Goal: Task Accomplishment & Management: Manage account settings

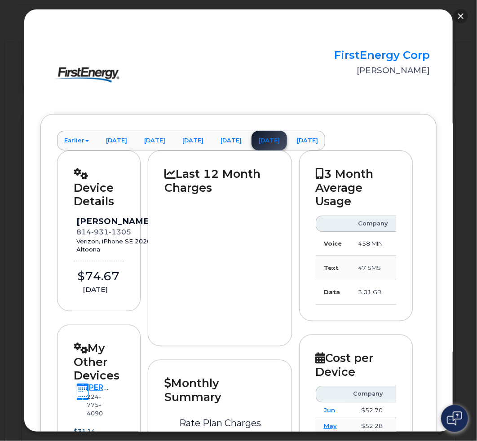
click at [461, 15] on button "button" at bounding box center [461, 16] width 14 height 14
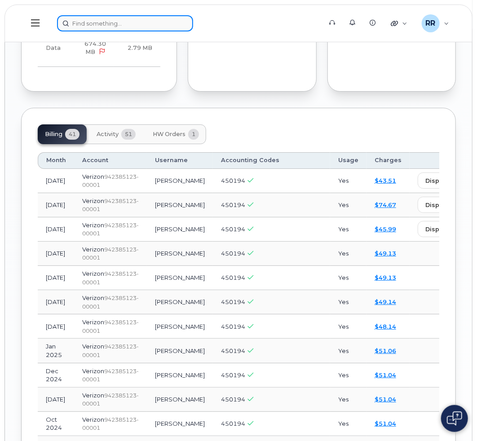
click at [106, 27] on input at bounding box center [125, 23] width 136 height 16
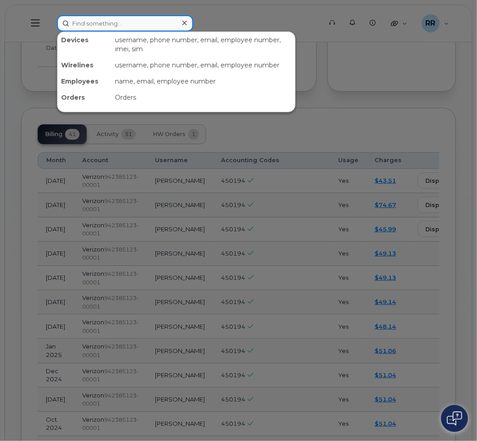
click at [120, 22] on input at bounding box center [125, 23] width 136 height 16
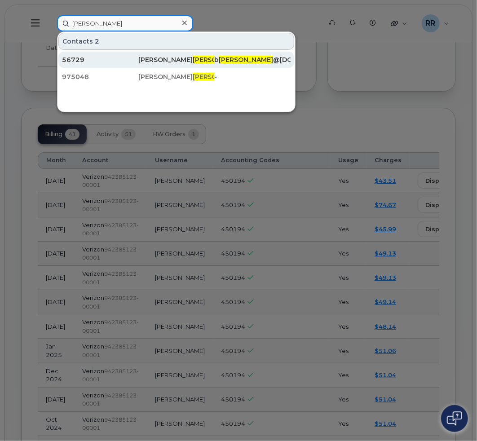
type input "hammonds"
drag, startPoint x: 84, startPoint y: 58, endPoint x: 124, endPoint y: 67, distance: 40.9
click at [84, 58] on div "56729" at bounding box center [100, 59] width 76 height 9
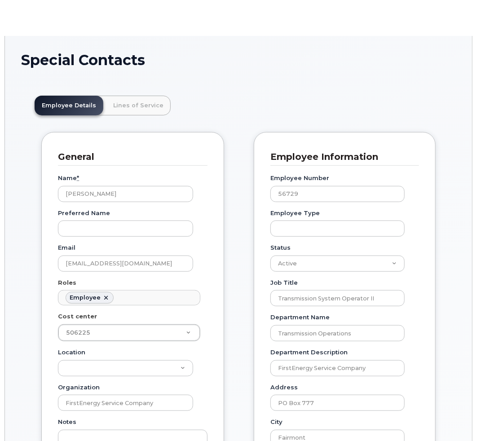
scroll to position [27, 0]
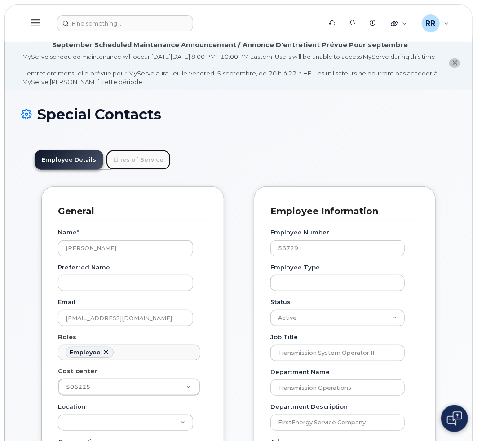
click at [145, 170] on link "Lines of Service" at bounding box center [138, 160] width 65 height 20
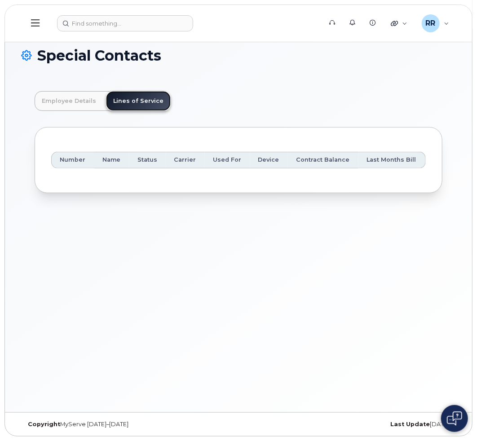
scroll to position [0, 0]
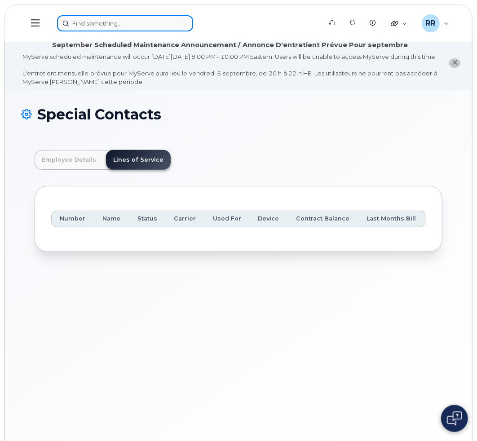
click at [145, 27] on input at bounding box center [125, 23] width 136 height 16
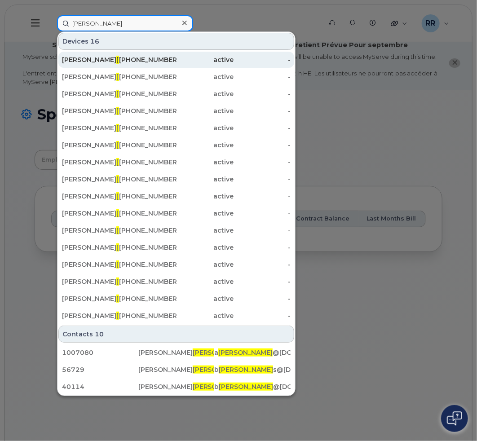
type input "hammond"
click at [116, 59] on span "HAMMOND" at bounding box center [143, 60] width 54 height 8
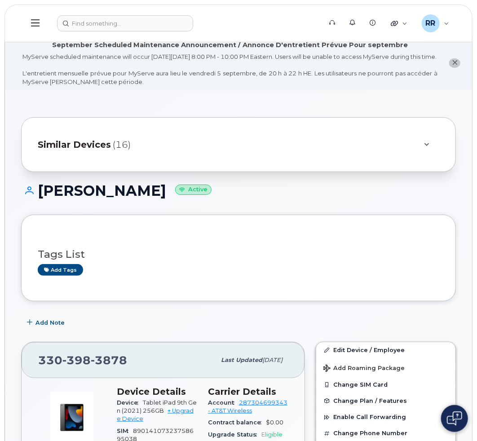
click at [429, 148] on icon at bounding box center [427, 145] width 5 height 6
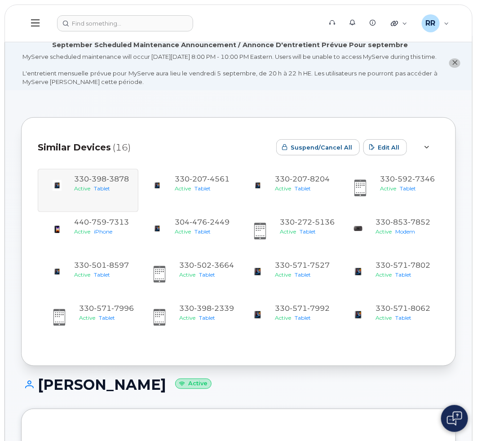
click at [105, 192] on div "[PHONE_NUMBER] Active Tablet [PHONE_NUMBER] Active Tablet [PHONE_NUMBER] Active…" at bounding box center [239, 255] width 402 height 173
click at [117, 189] on div "[PHONE_NUMBER] Active Tablet [PHONE_NUMBER] Active Tablet [PHONE_NUMBER] Active…" at bounding box center [239, 255] width 402 height 173
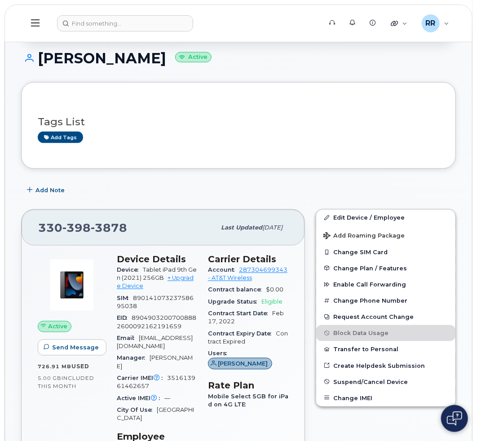
scroll to position [326, 0]
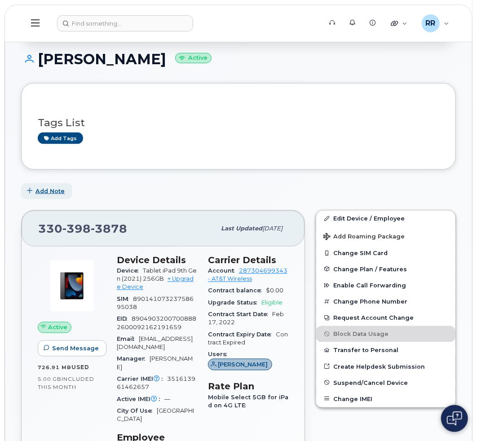
click at [49, 195] on span "Add Note" at bounding box center [49, 191] width 29 height 9
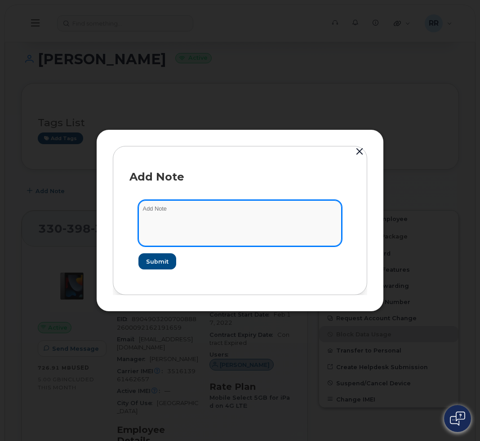
click at [225, 224] on textarea at bounding box center [239, 223] width 203 height 46
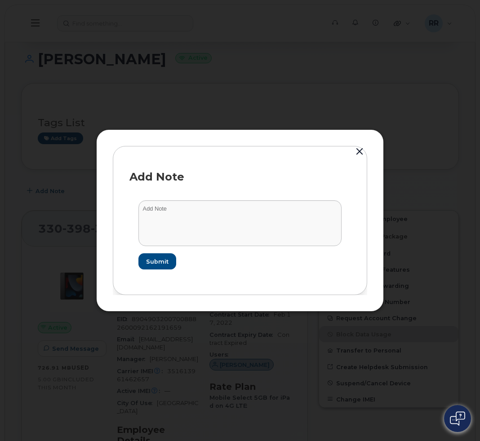
click at [363, 153] on button "button" at bounding box center [359, 152] width 13 height 13
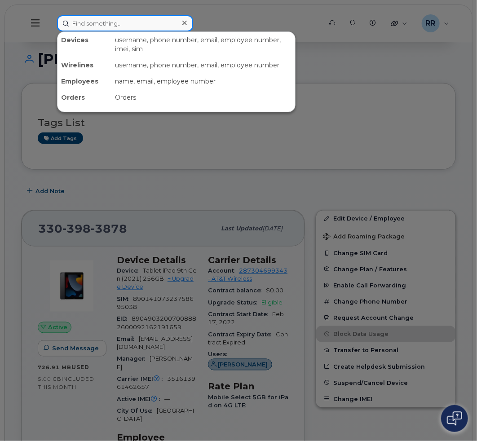
click at [92, 22] on input at bounding box center [125, 23] width 136 height 16
paste input "3302725136"
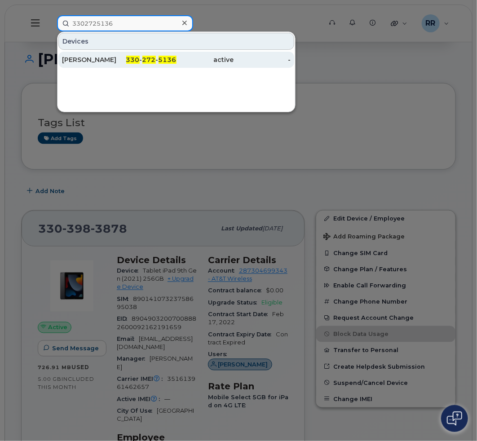
type input "3302725136"
click at [106, 54] on div "Brian W Hammond" at bounding box center [90, 60] width 57 height 16
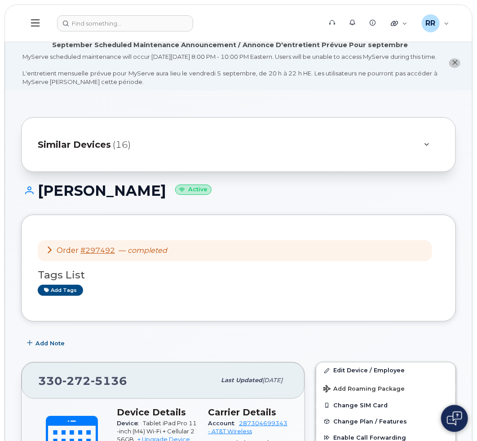
scroll to position [45, 0]
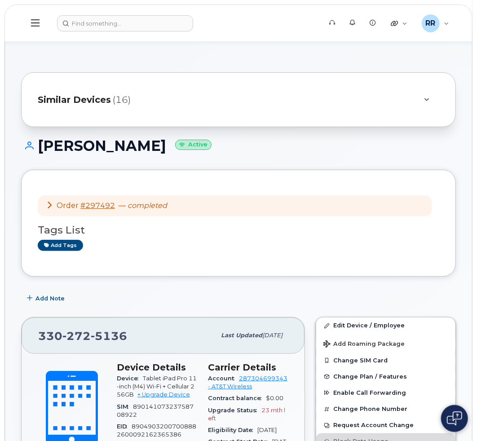
click at [51, 209] on icon at bounding box center [49, 204] width 7 height 7
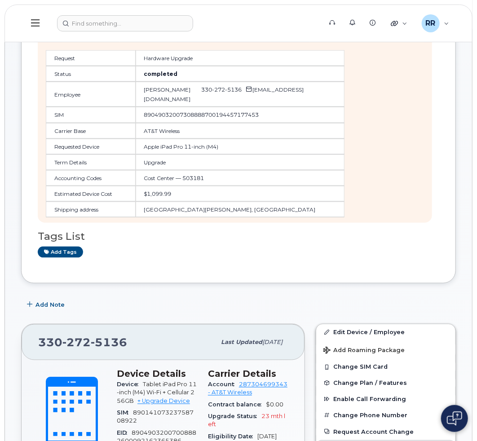
scroll to position [225, 0]
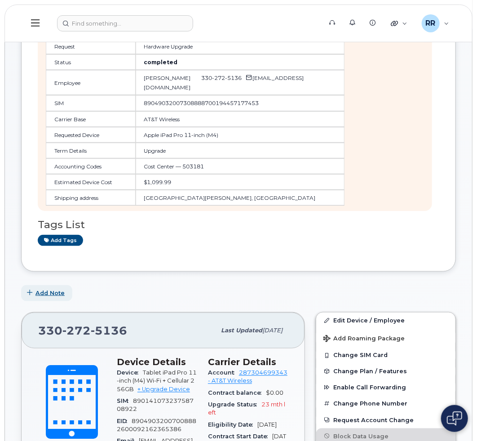
click at [49, 294] on button "Add Note" at bounding box center [46, 293] width 51 height 16
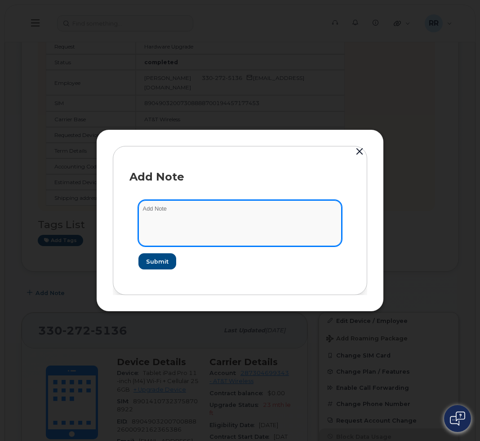
click at [179, 217] on textarea at bounding box center [239, 223] width 203 height 46
paste textarea "CSE0001428"
click at [141, 208] on textarea "Not registered in Intune per CSE0001428" at bounding box center [239, 223] width 203 height 46
click at [174, 209] on textarea "CSE0001428 approved - this device doe snot needt ot register in Intune" at bounding box center [239, 223] width 203 height 46
drag, startPoint x: 253, startPoint y: 211, endPoint x: 275, endPoint y: 211, distance: 22.0
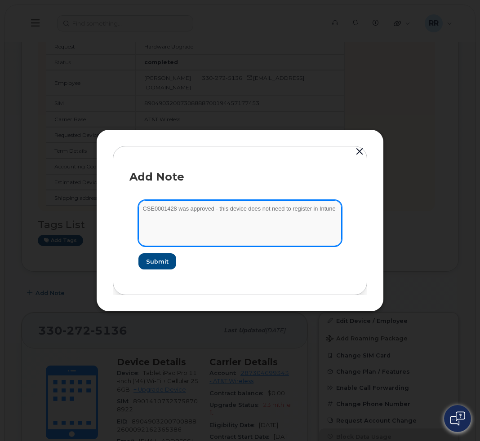
drag, startPoint x: 333, startPoint y: 210, endPoint x: 118, endPoint y: 231, distance: 216.2
click at [118, 231] on div "Add Note CSE0001428 was approved - this device does not need to register in Int…" at bounding box center [240, 220] width 254 height 149
type textarea "CSE0001428 was approved - this device does not need to register in Intune"
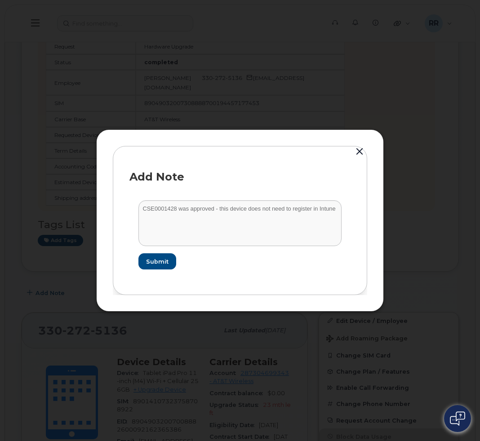
click at [194, 172] on div "Add Note" at bounding box center [239, 177] width 221 height 11
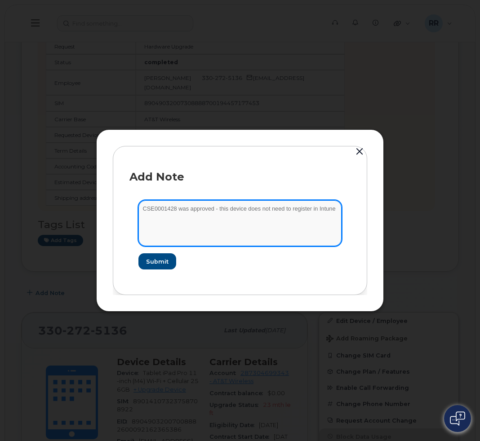
drag, startPoint x: 332, startPoint y: 211, endPoint x: 93, endPoint y: 209, distance: 238.2
click at [92, 209] on div "Add Note CSE0001428 was approved - this device does not need to register in Int…" at bounding box center [240, 220] width 480 height 441
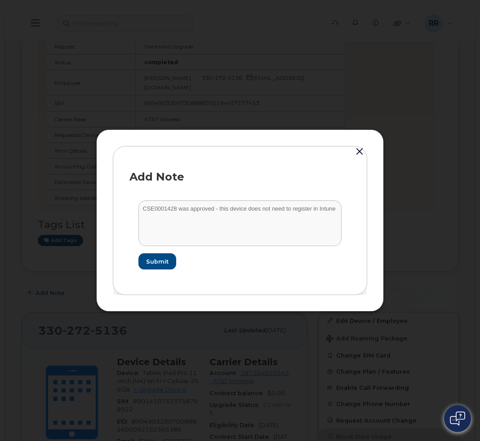
drag, startPoint x: 358, startPoint y: 151, endPoint x: 226, endPoint y: 131, distance: 132.8
click at [358, 151] on button "button" at bounding box center [359, 152] width 13 height 13
